Goal: Task Accomplishment & Management: Use online tool/utility

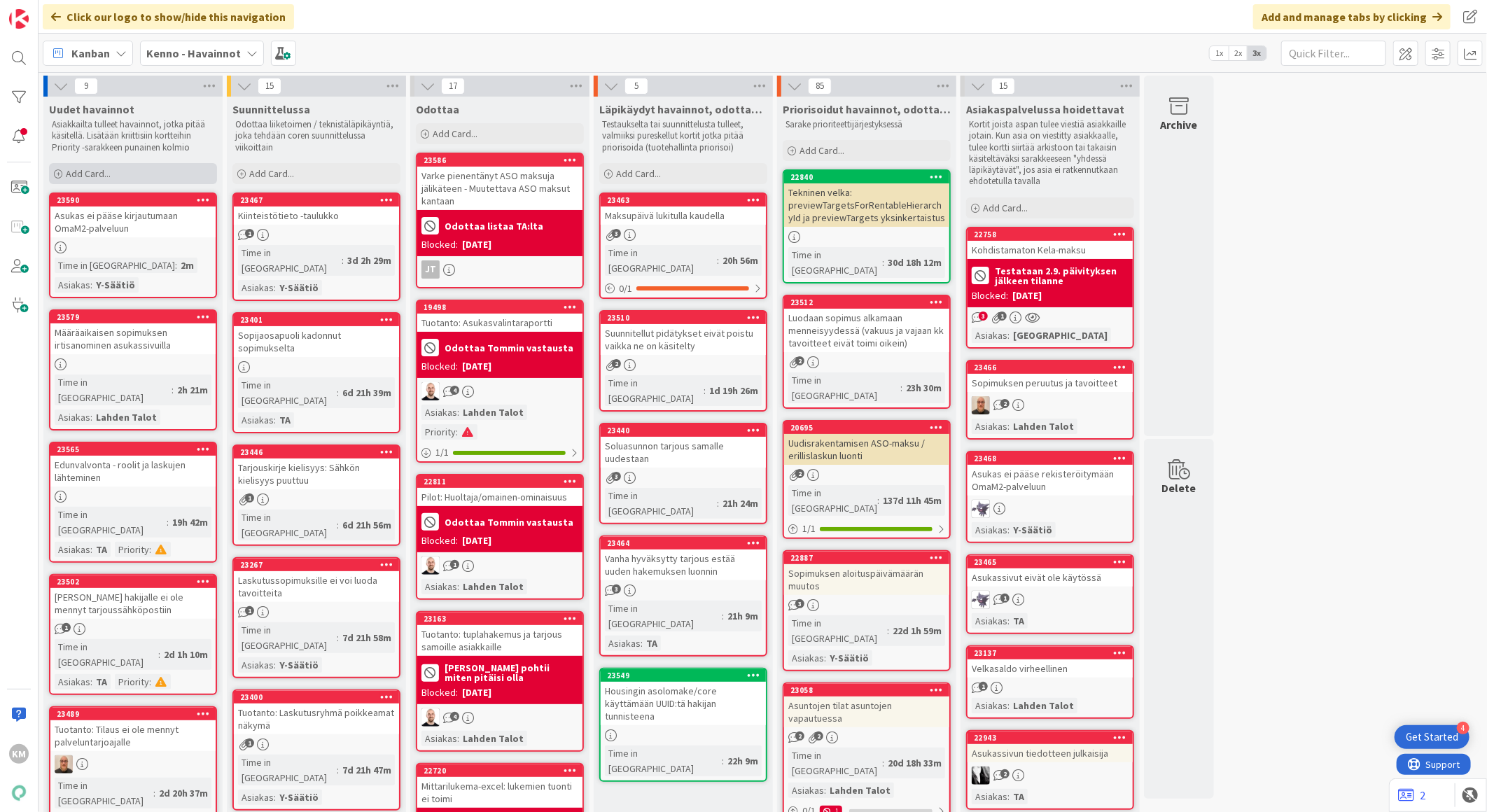
click at [151, 168] on div "Add Card..." at bounding box center [132, 174] width 168 height 21
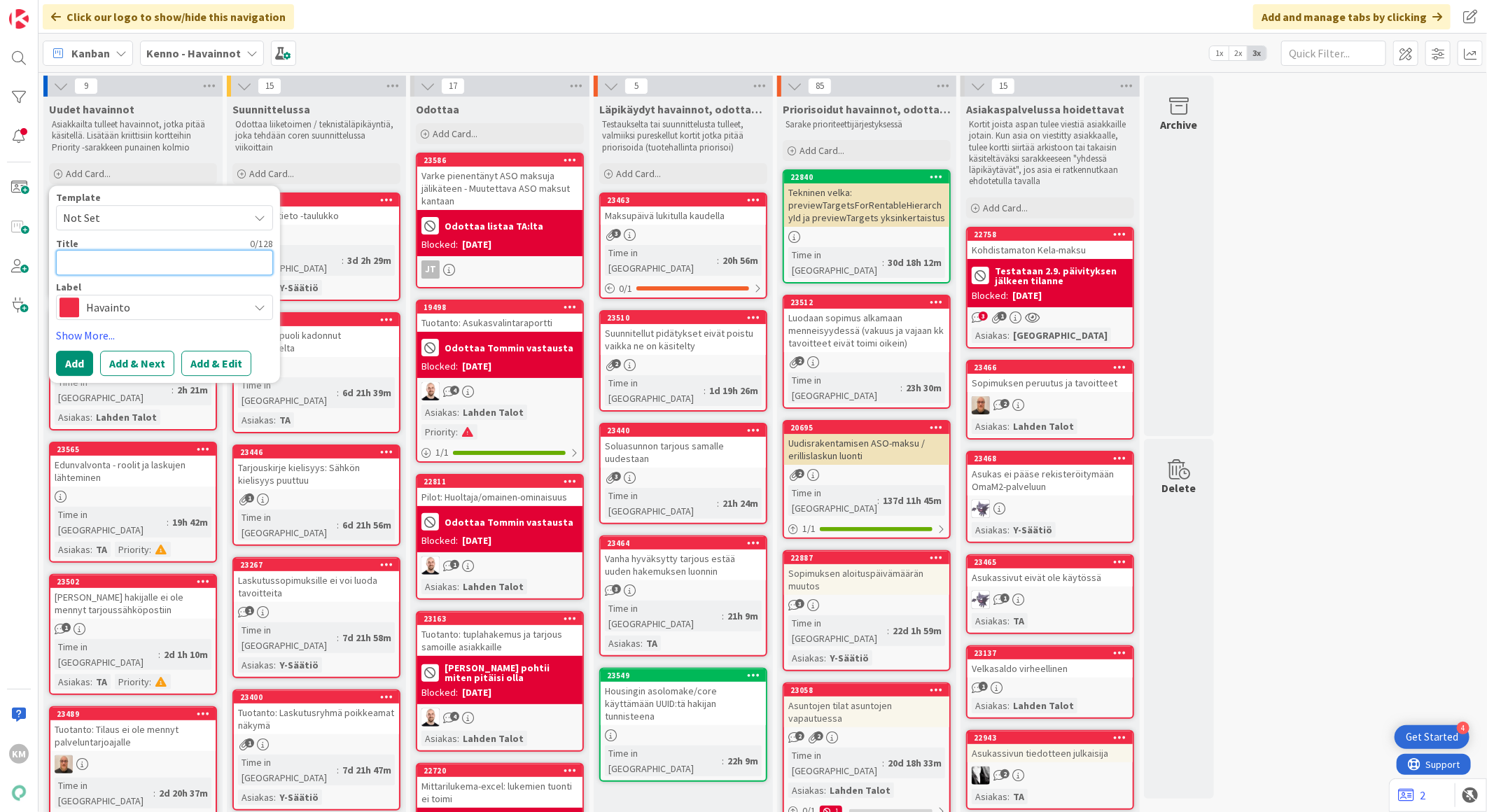
paste textarea "Viivästyskorkolaskenta"
type textarea "Viivästyskorkolaskenta"
type textarea "x"
type textarea "Viivästyskorkolaskenta"
click at [218, 362] on button "Add & Edit" at bounding box center [216, 363] width 70 height 25
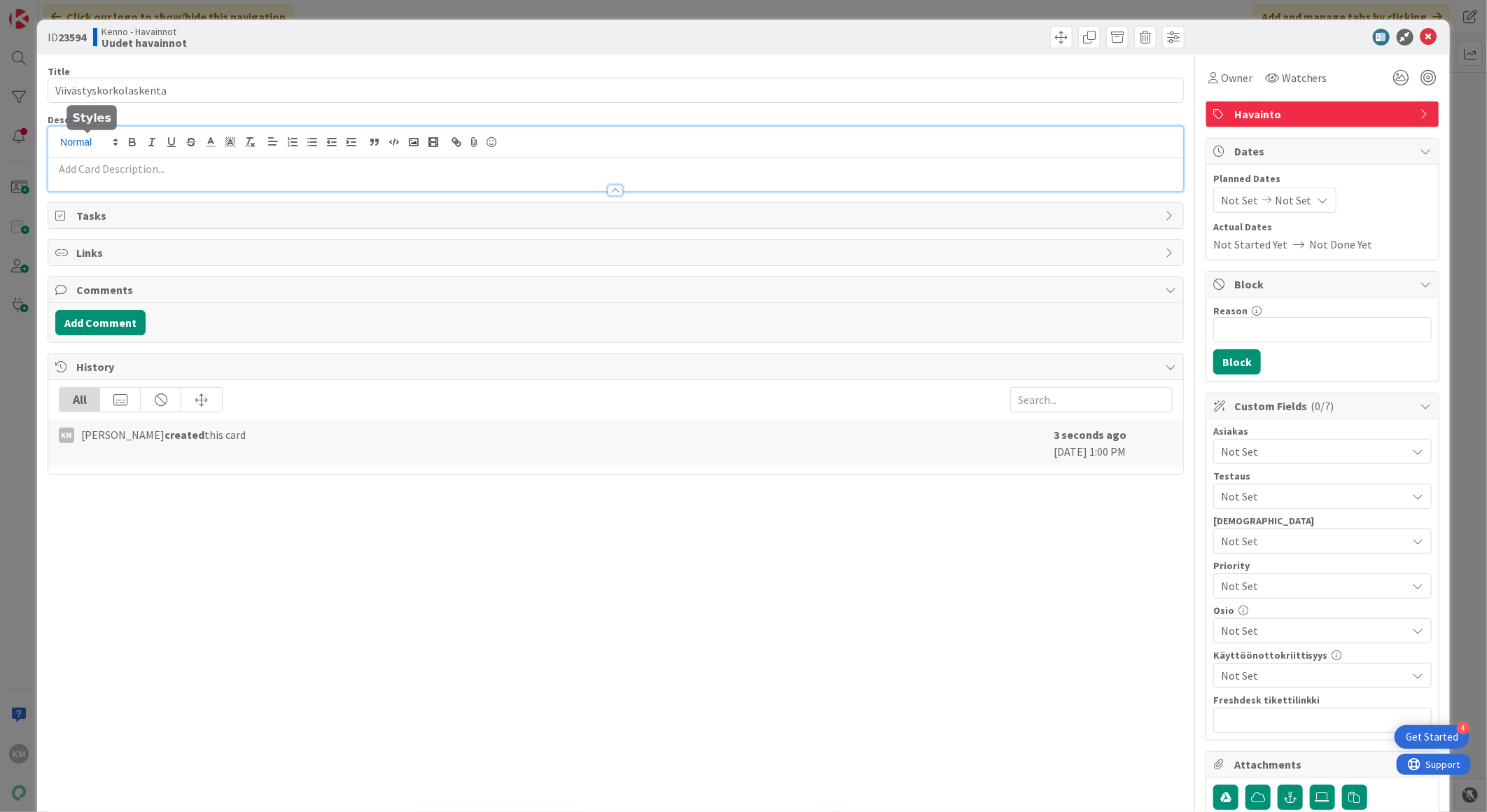
click at [106, 135] on div at bounding box center [615, 159] width 1135 height 65
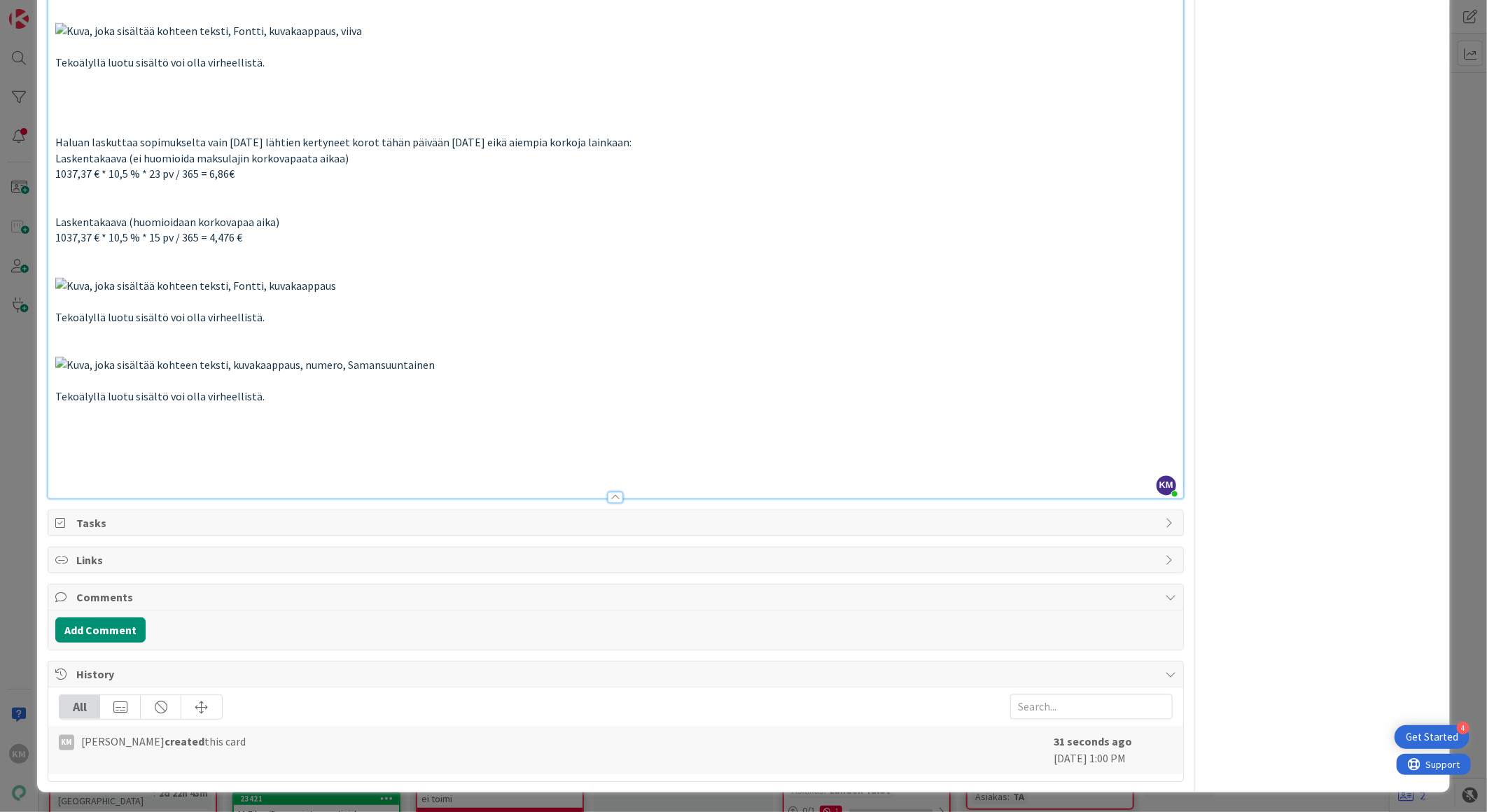
scroll to position [2298, 0]
click at [93, 632] on button "Add Comment" at bounding box center [100, 630] width 91 height 25
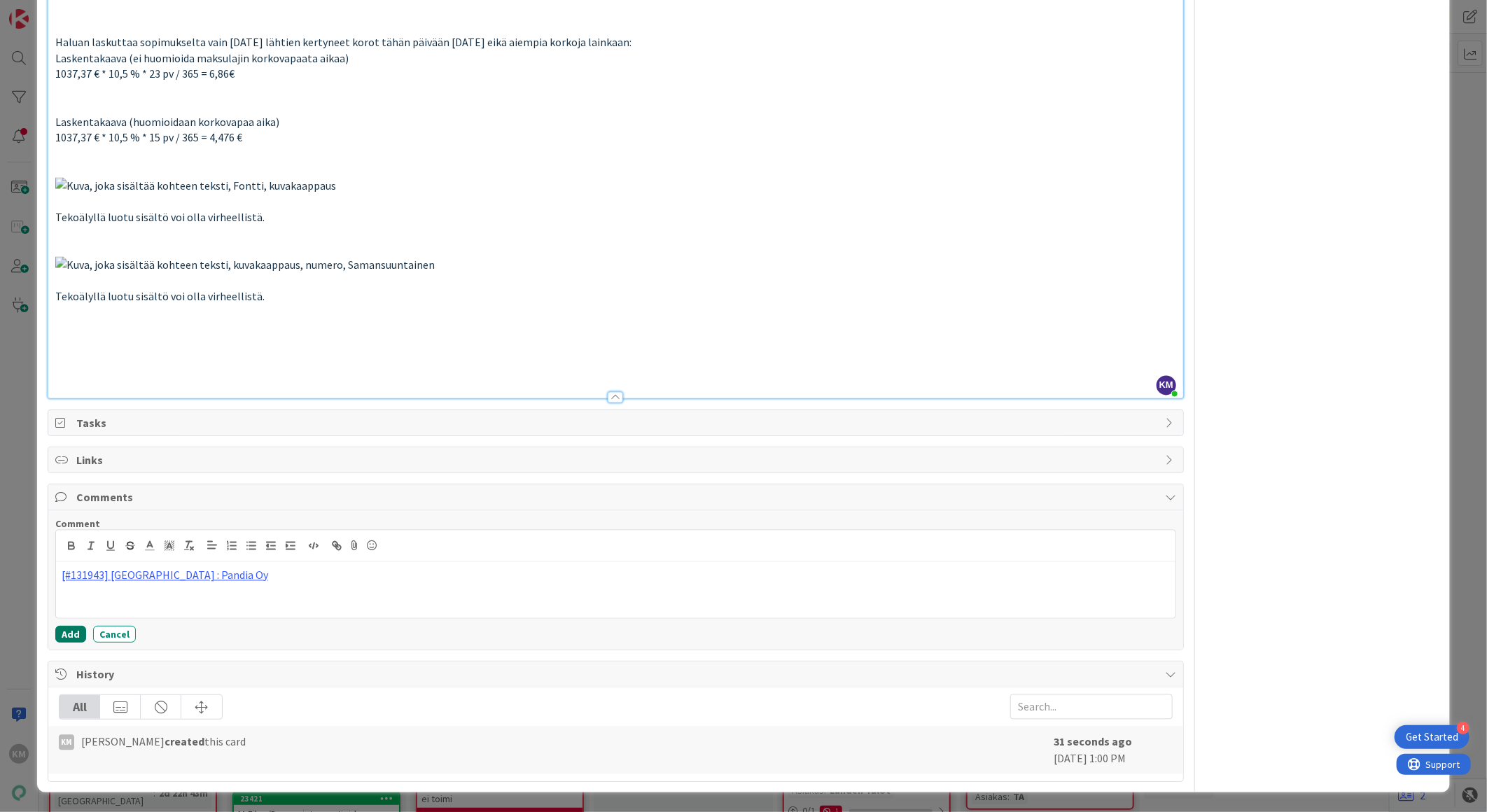
click at [65, 643] on button "Add" at bounding box center [71, 635] width 30 height 17
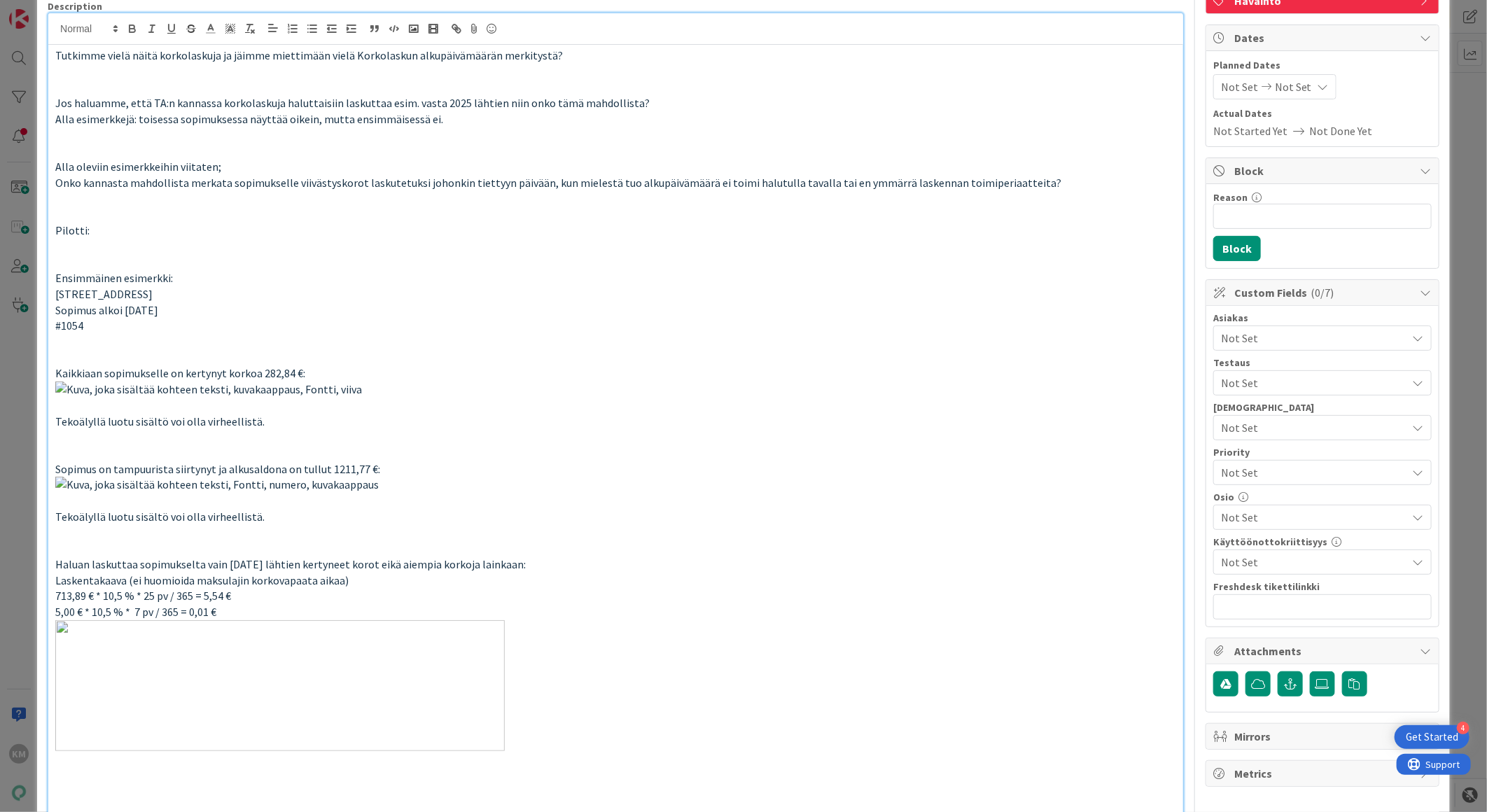
scroll to position [0, 0]
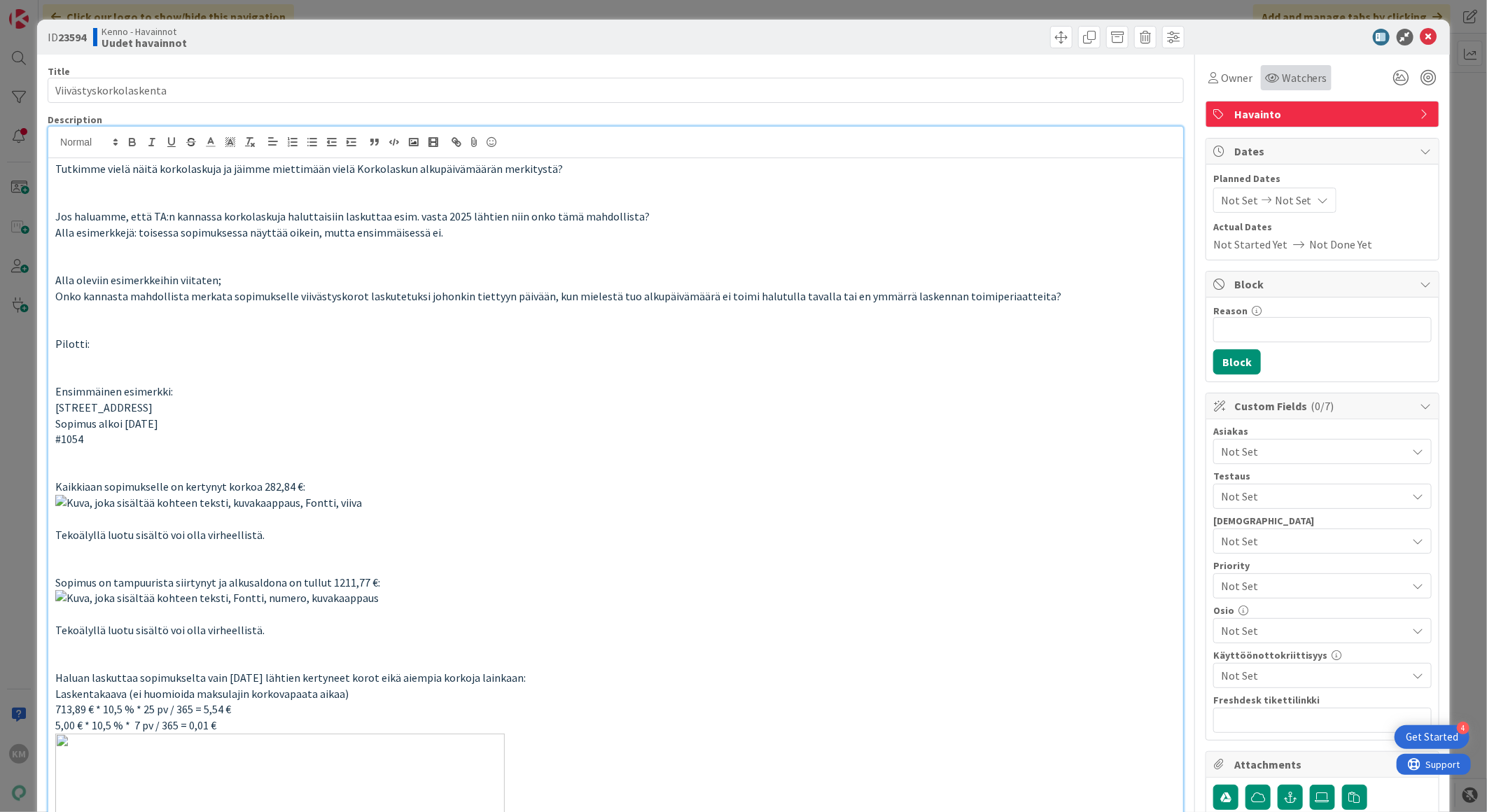
click at [1282, 77] on span "Watchers" at bounding box center [1305, 78] width 46 height 17
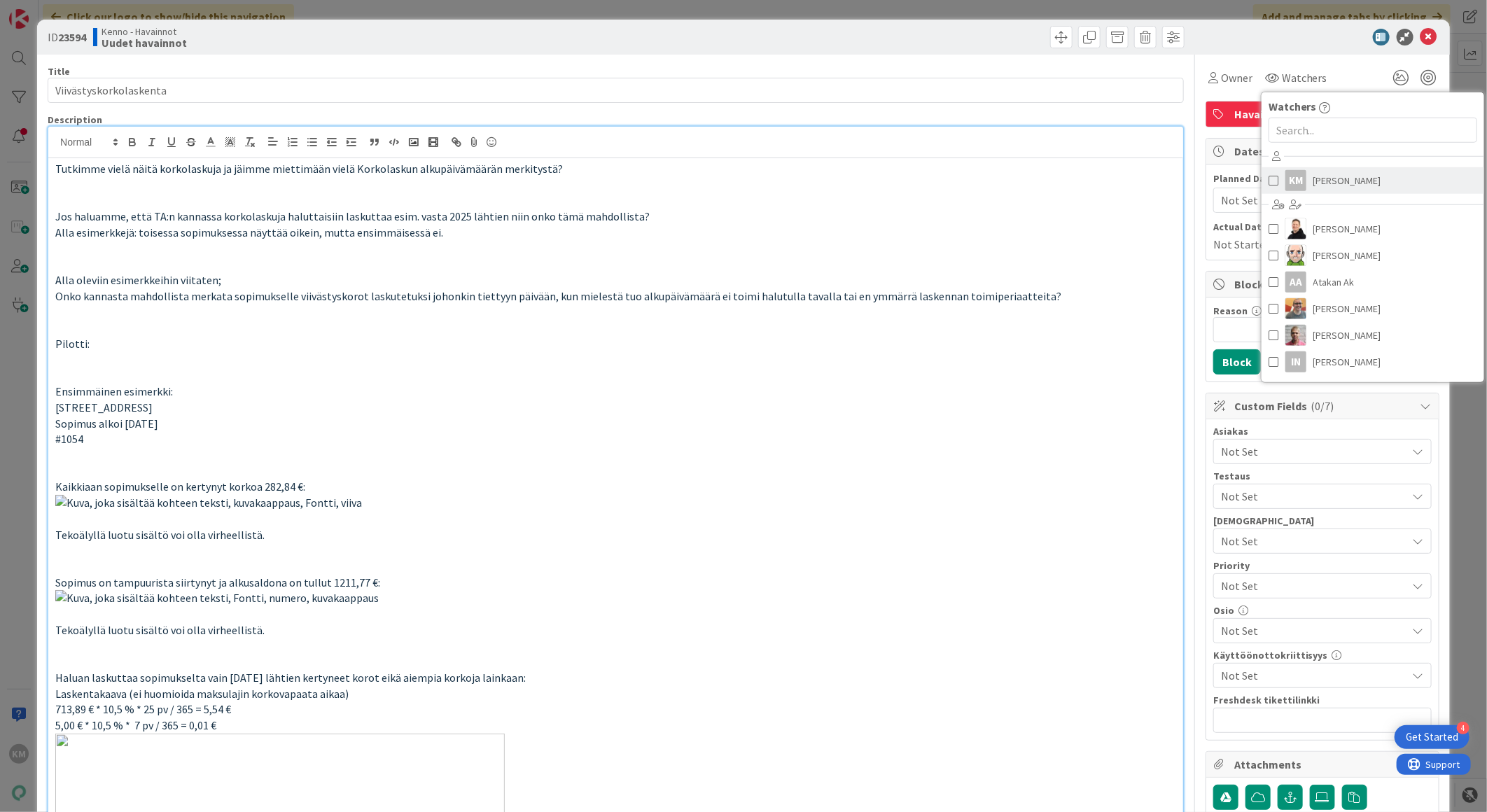
click at [1339, 179] on span "[PERSON_NAME]" at bounding box center [1347, 181] width 68 height 21
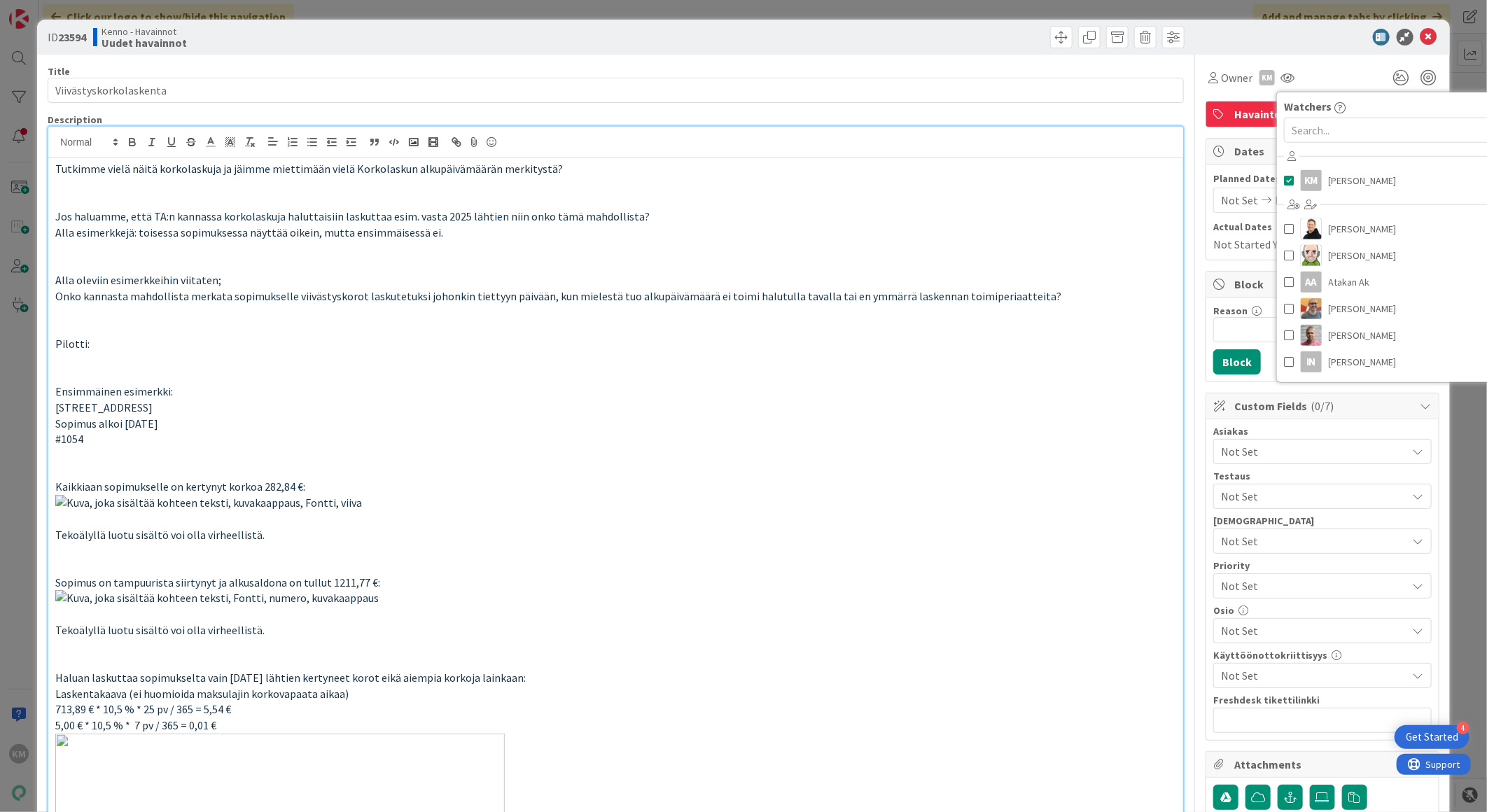
click at [1298, 43] on div at bounding box center [1316, 37] width 248 height 17
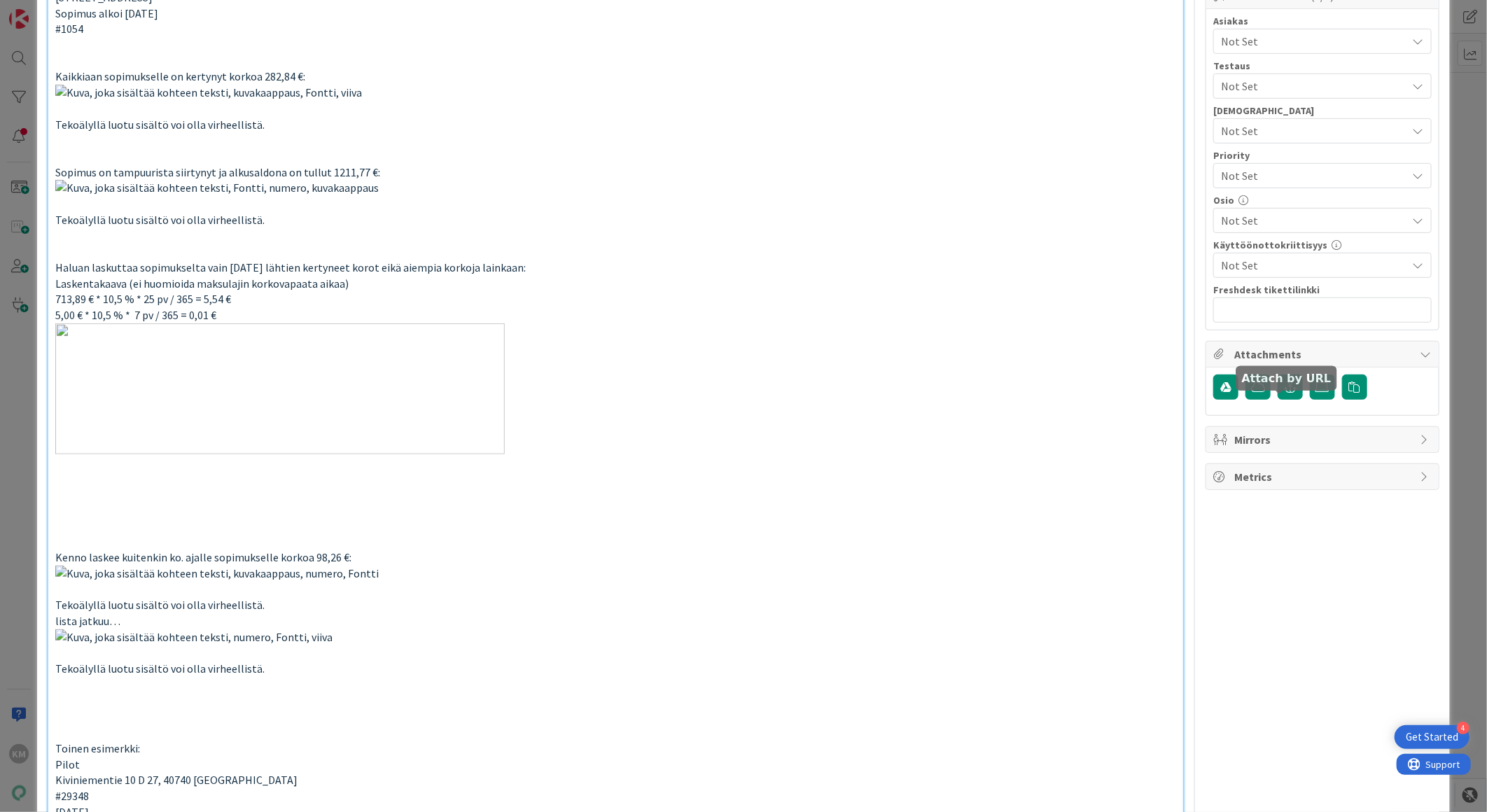
scroll to position [389, 0]
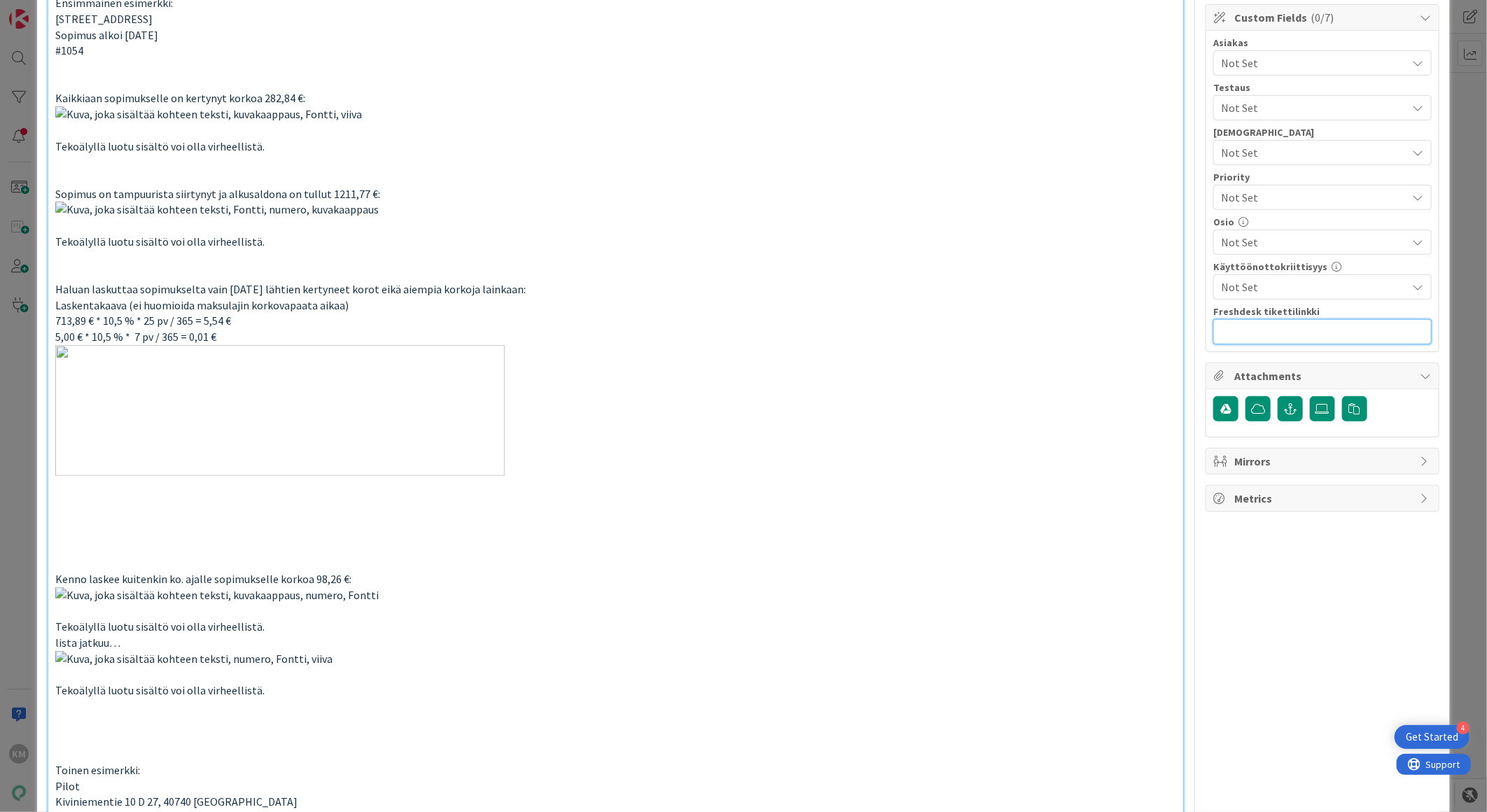
paste input "[URL][DOMAIN_NAME]"
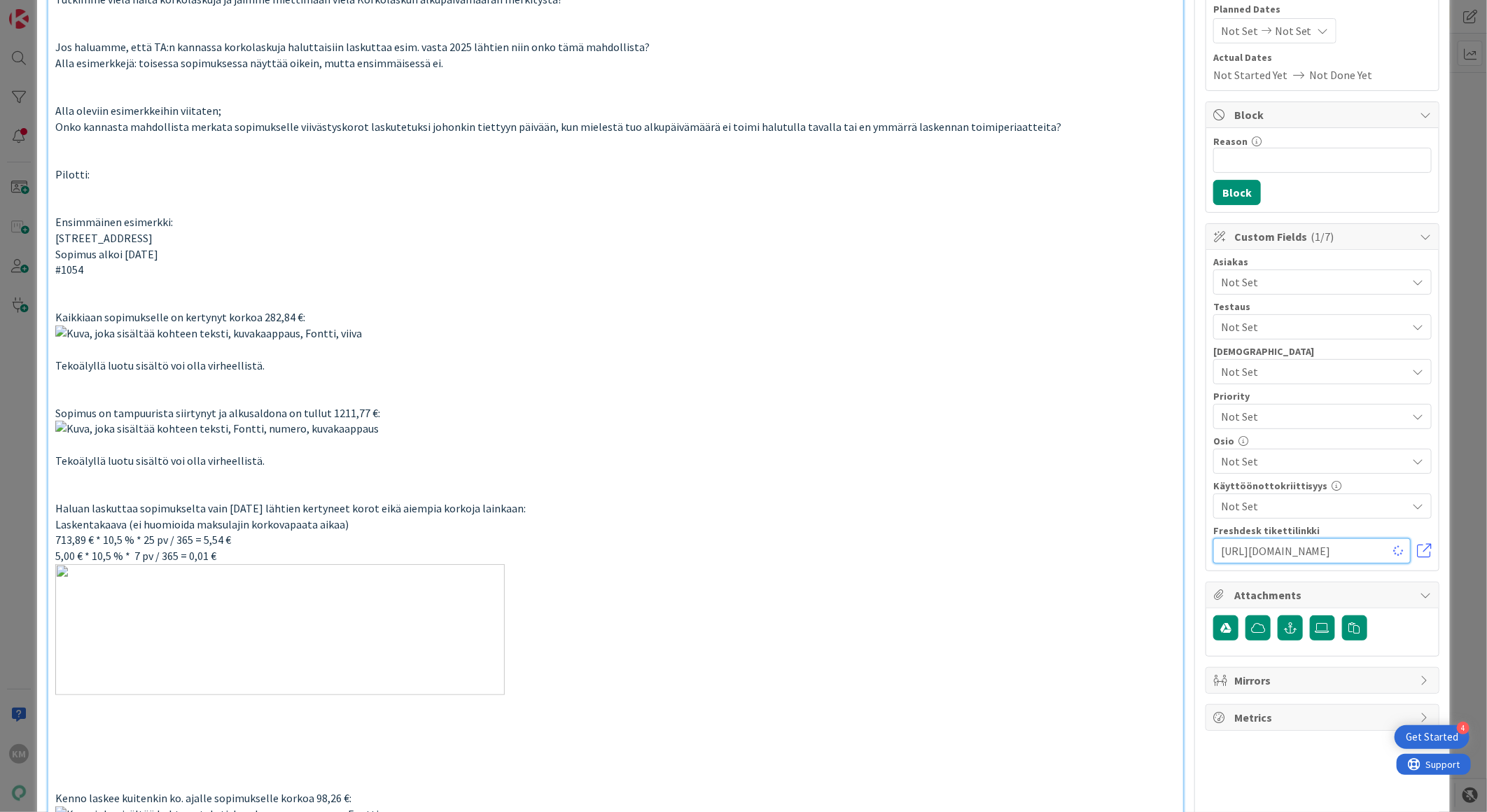
scroll to position [155, 0]
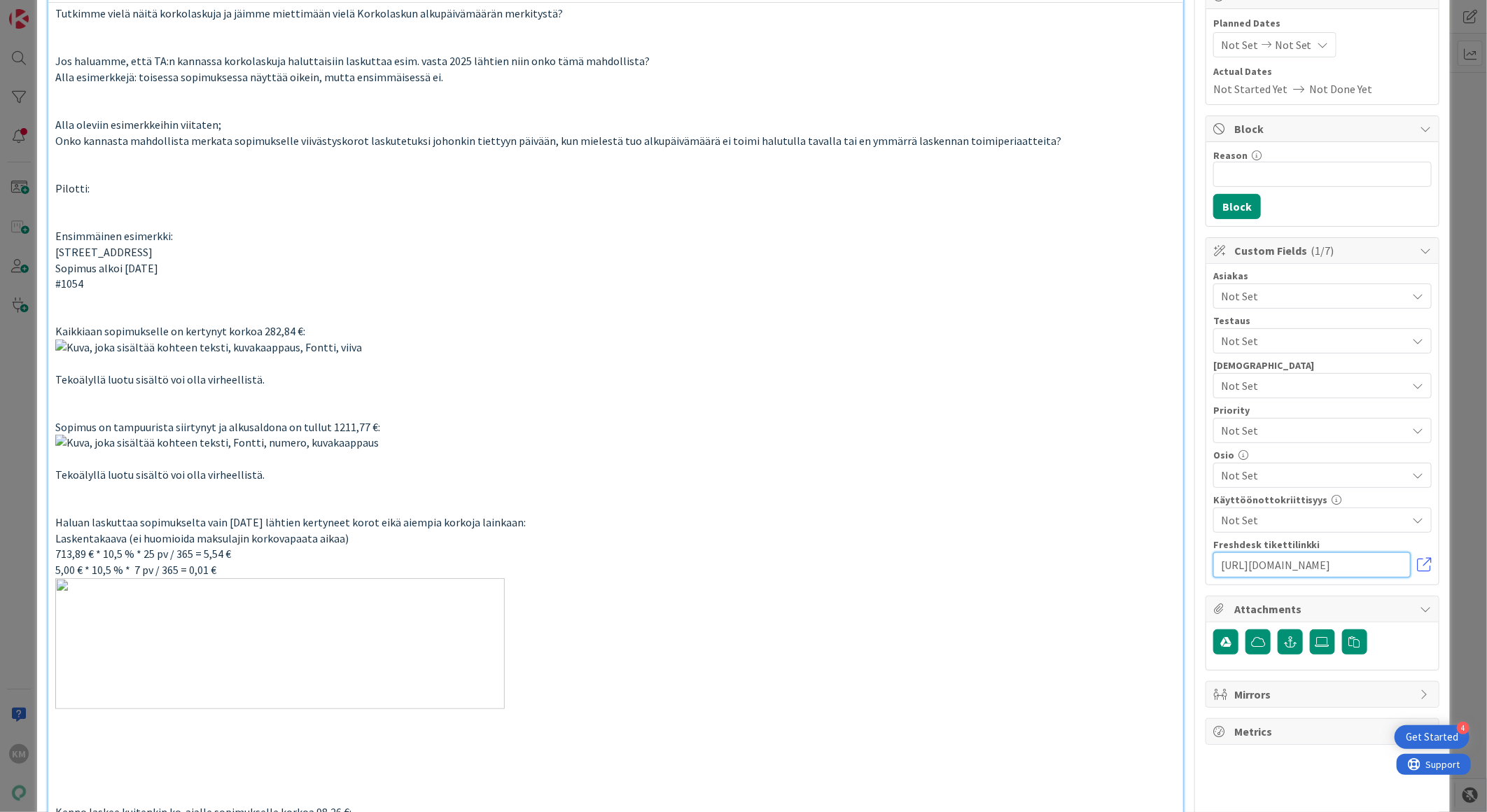
type input "[URL][DOMAIN_NAME]"
click at [1264, 293] on span "Not Set" at bounding box center [1314, 296] width 186 height 17
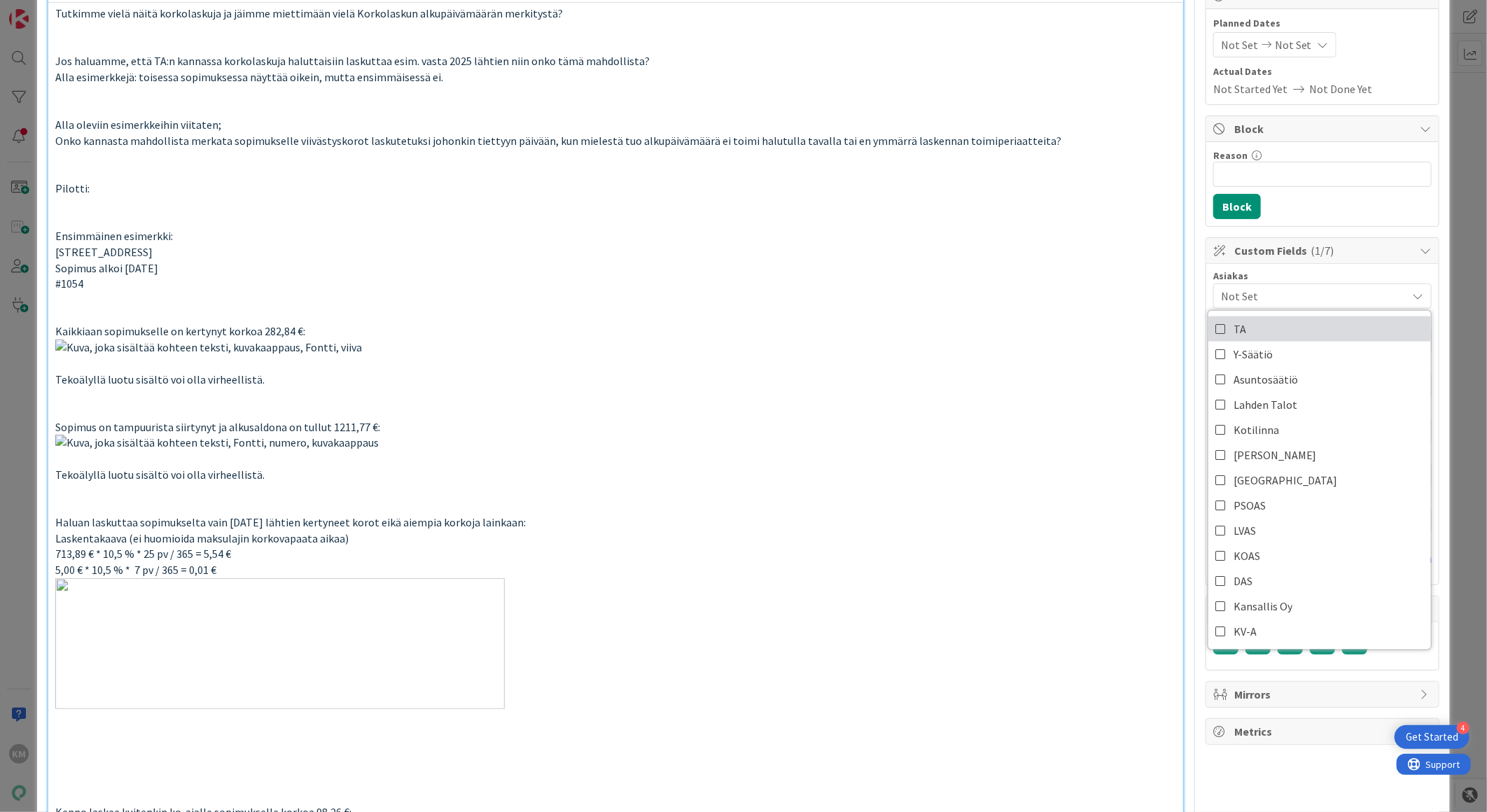
click at [1247, 332] on link "TA" at bounding box center [1320, 329] width 223 height 25
click at [1033, 385] on p at bounding box center [616, 363] width 1121 height 48
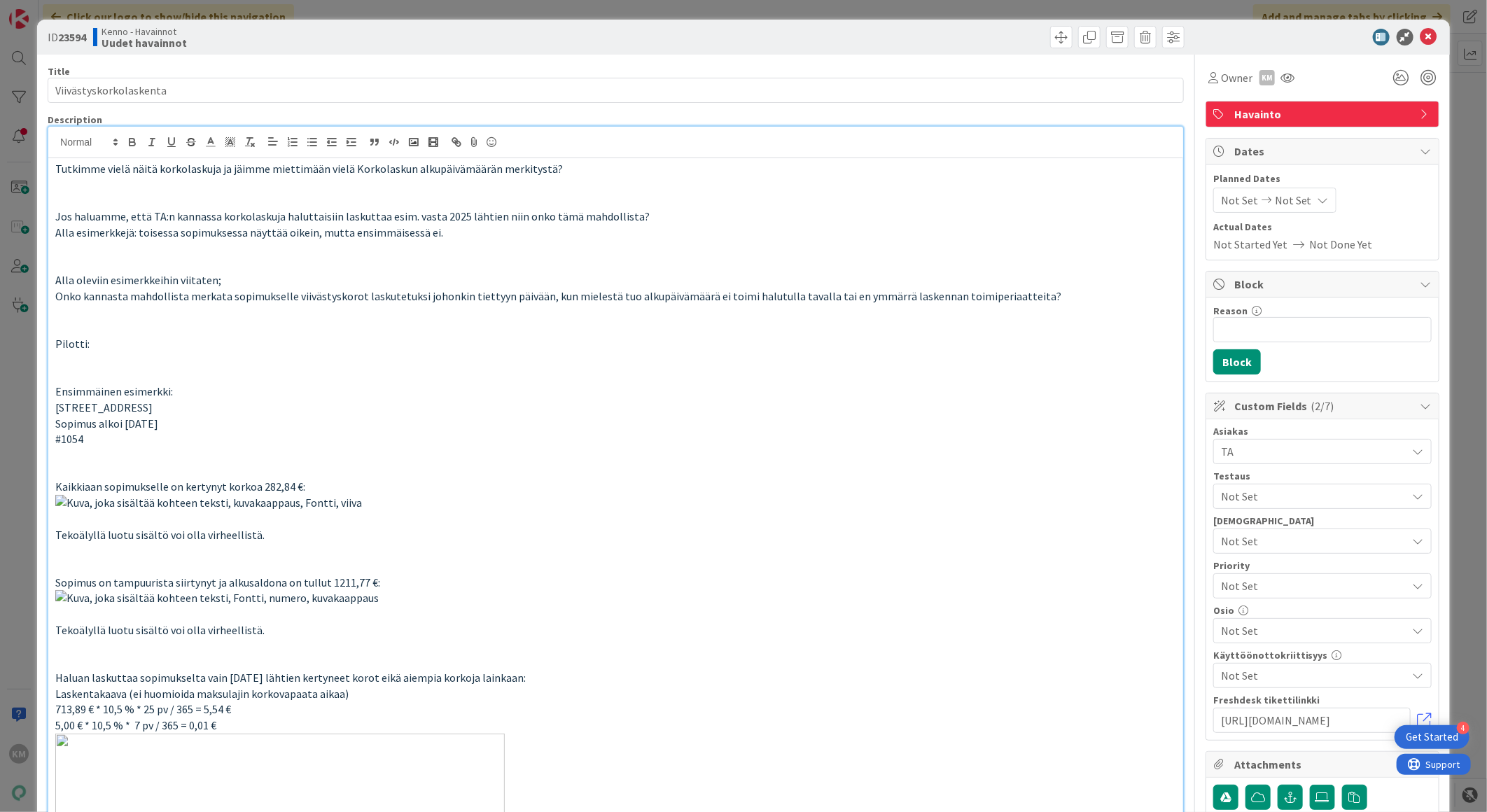
click at [75, 31] on b "23594" at bounding box center [72, 37] width 28 height 14
copy b "23594"
click at [1423, 33] on icon at bounding box center [1429, 37] width 17 height 17
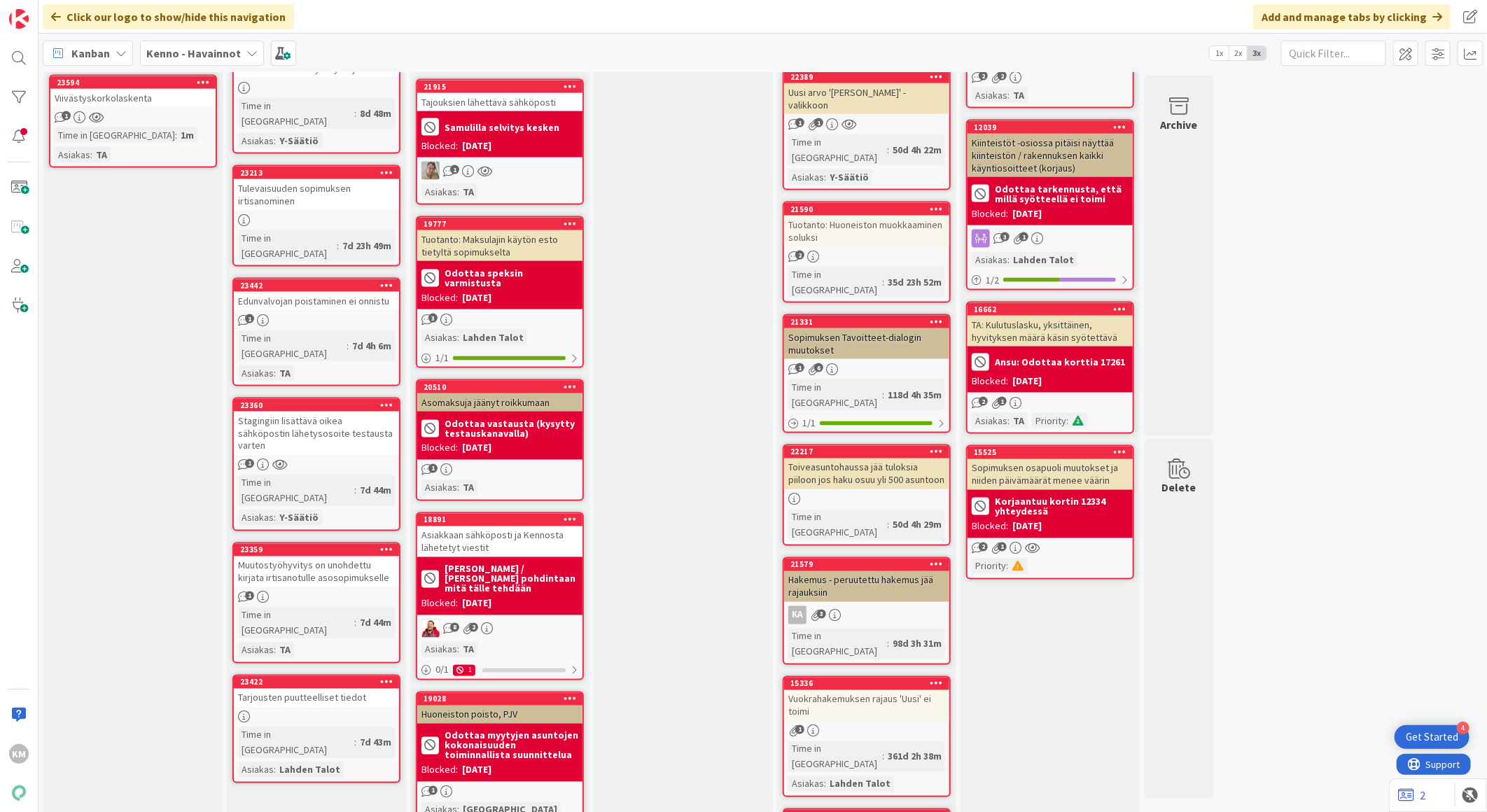
scroll to position [1244, 0]
